Goal: Find specific page/section: Find specific page/section

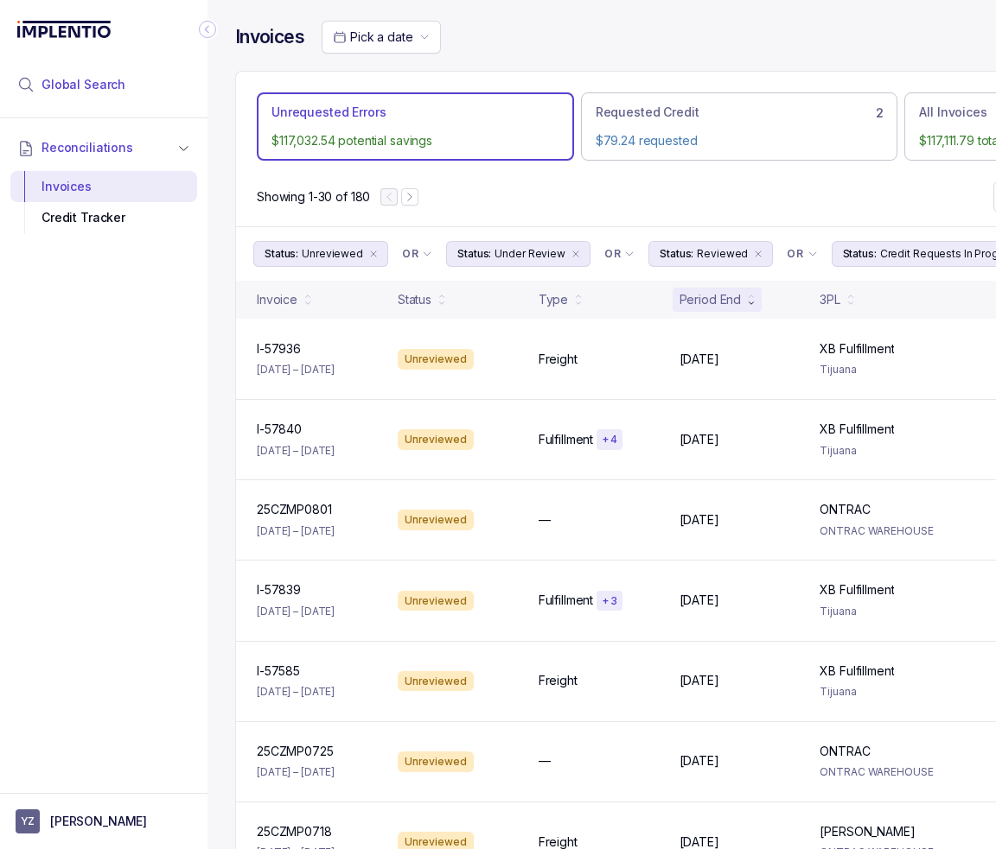
click at [118, 83] on span "Global Search" at bounding box center [83, 84] width 84 height 17
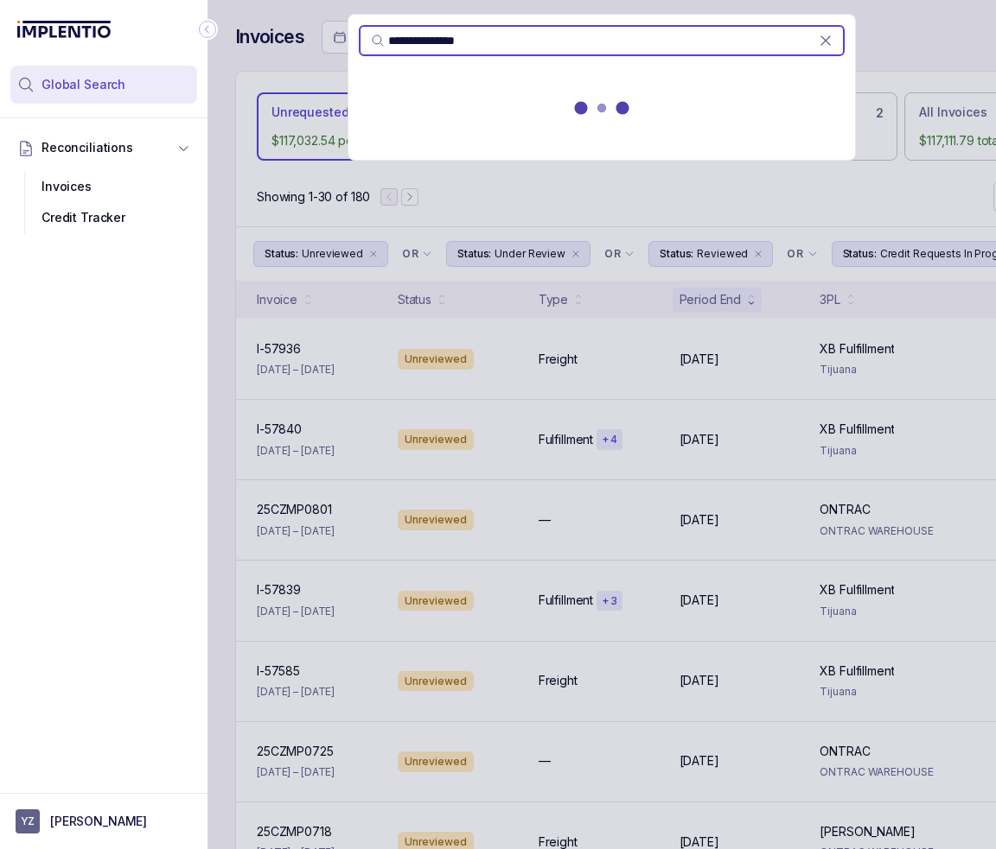
type input "**********"
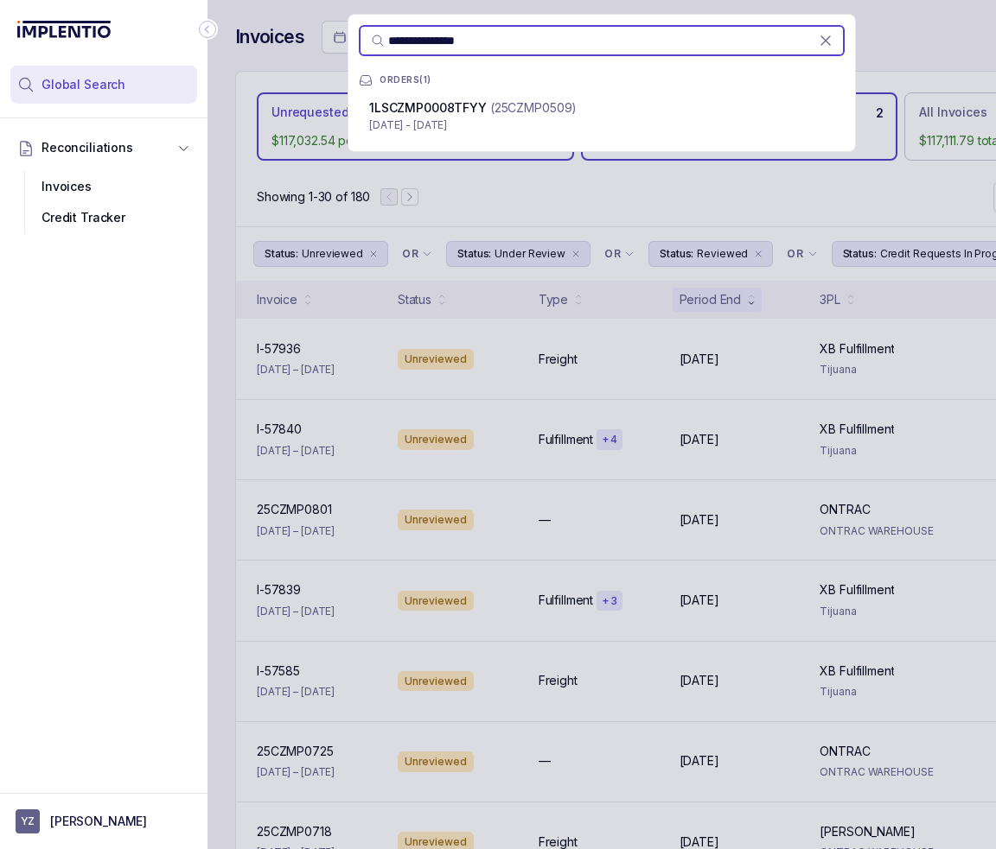
click at [629, 108] on div "1LSCZMP0008TFYY (25CZMP0509)" at bounding box center [601, 107] width 465 height 17
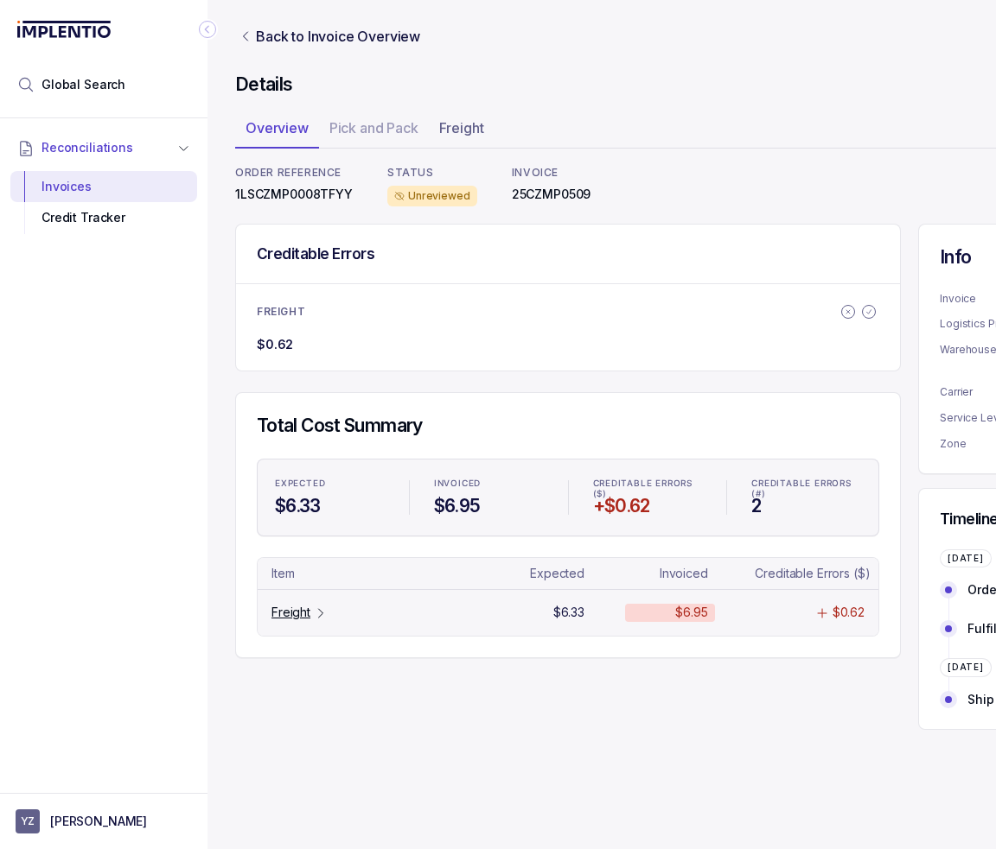
click at [442, 614] on div "Freight" at bounding box center [367, 612] width 207 height 17
click at [283, 618] on p "Freight" at bounding box center [290, 612] width 39 height 17
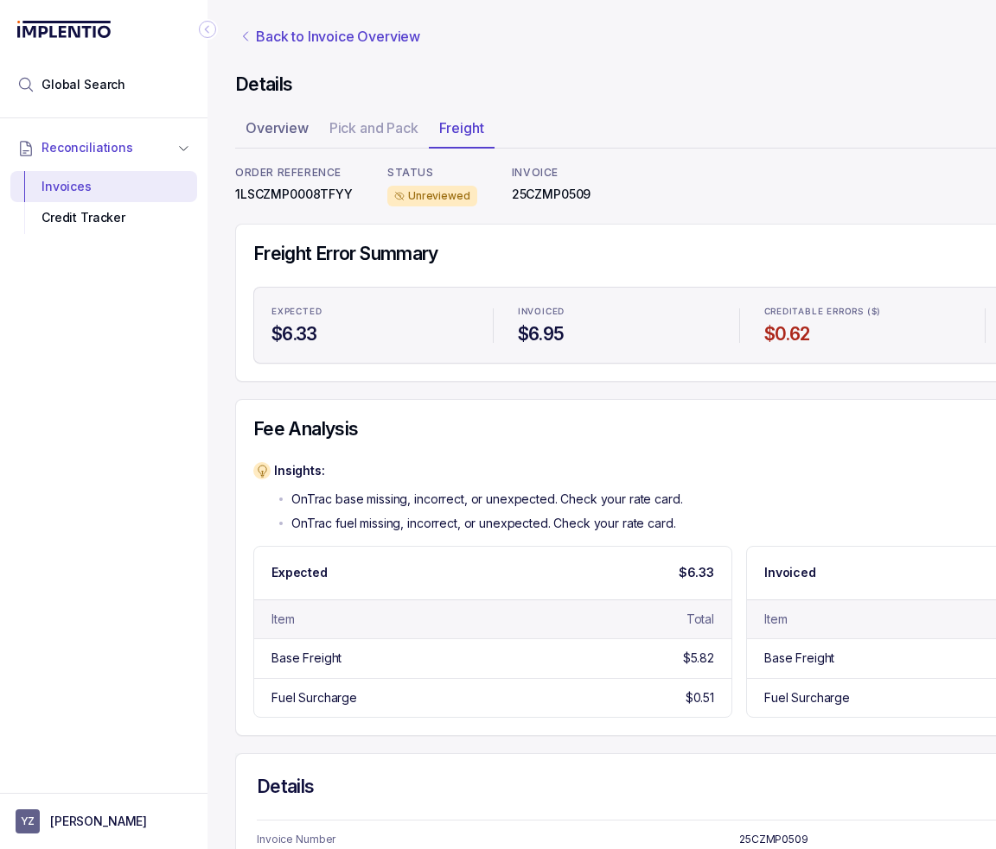
click at [261, 33] on p "Back to Invoice Overview" at bounding box center [338, 36] width 164 height 21
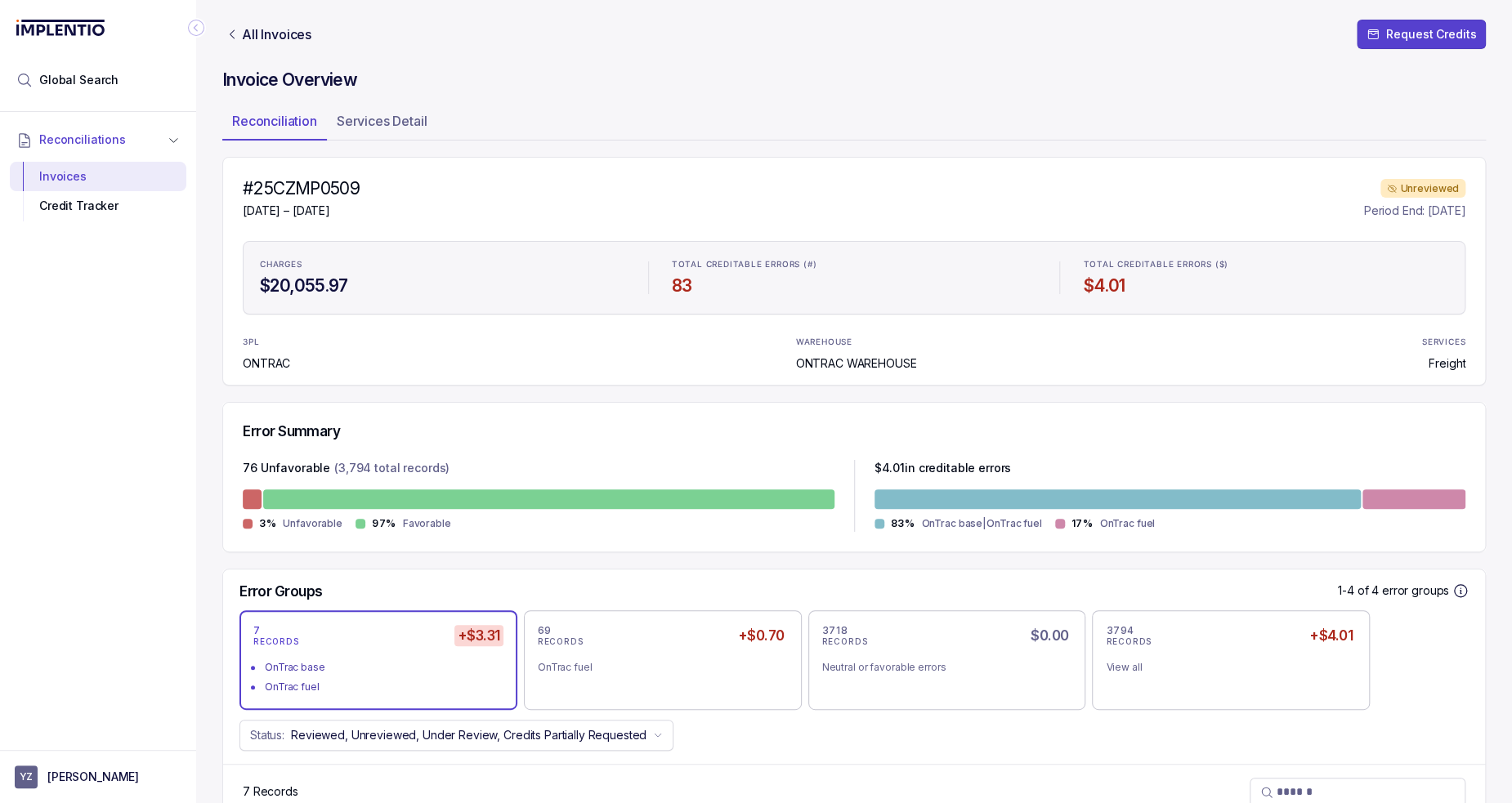
click at [1091, 120] on ul "Reconciliation Services Detail" at bounding box center [854, 124] width 1263 height 33
